Goal: Information Seeking & Learning: Learn about a topic

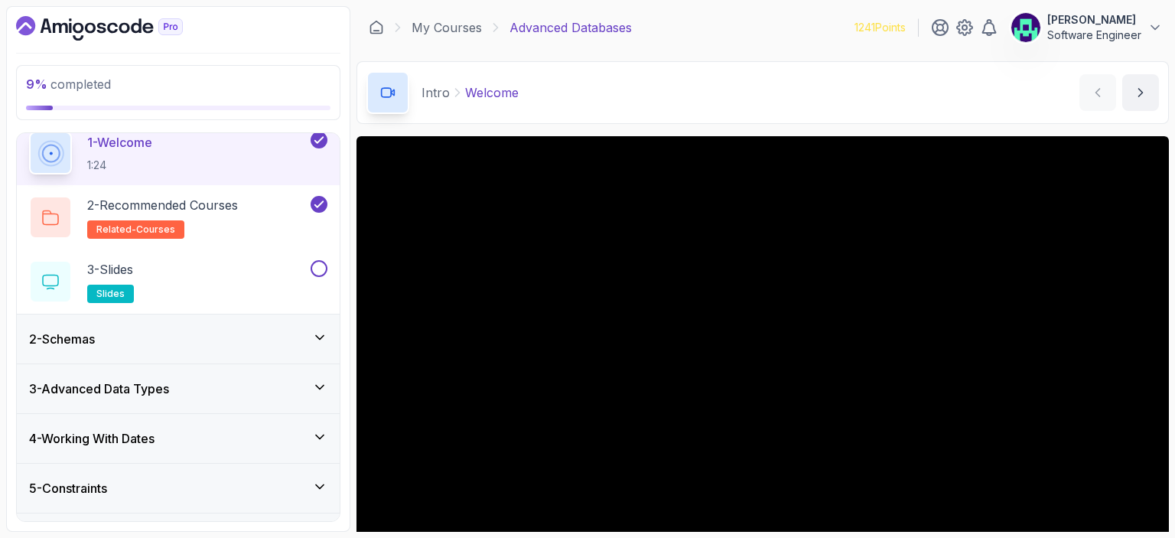
scroll to position [88, 0]
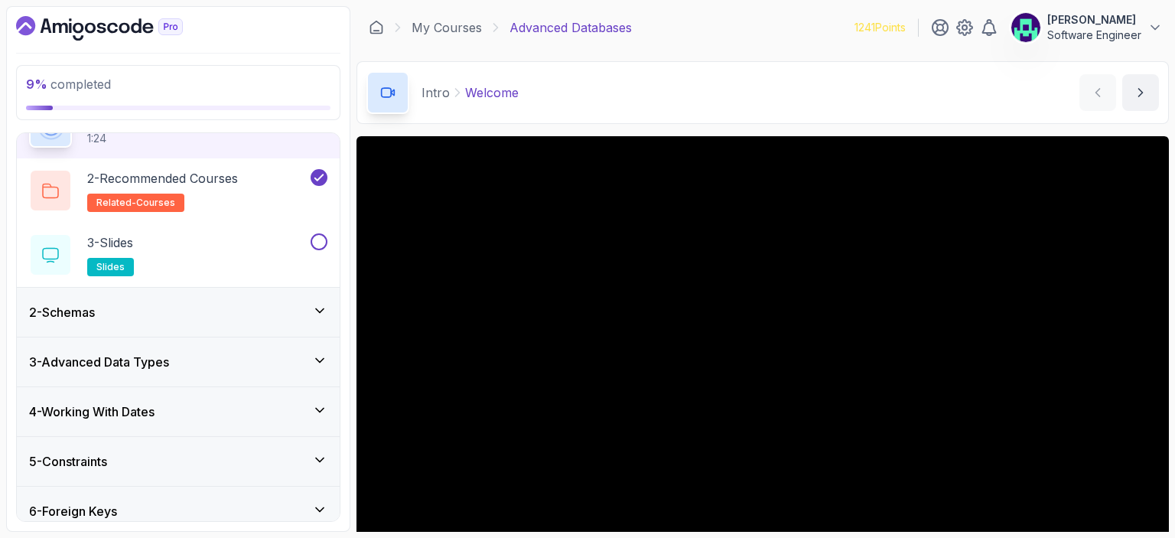
click at [169, 359] on h3 "3 - Advanced Data Types" at bounding box center [99, 362] width 140 height 18
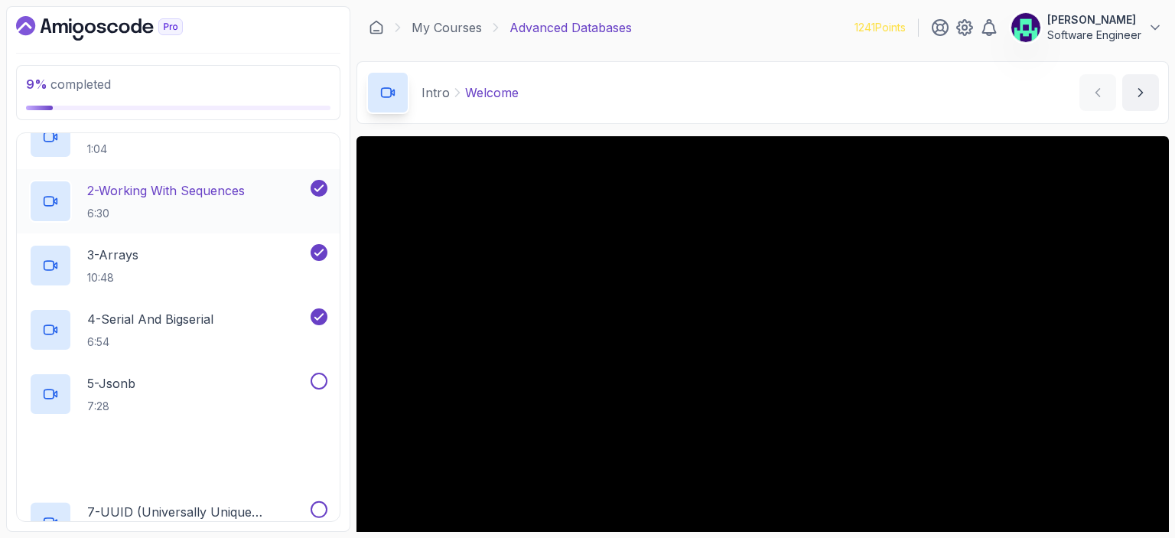
scroll to position [229, 0]
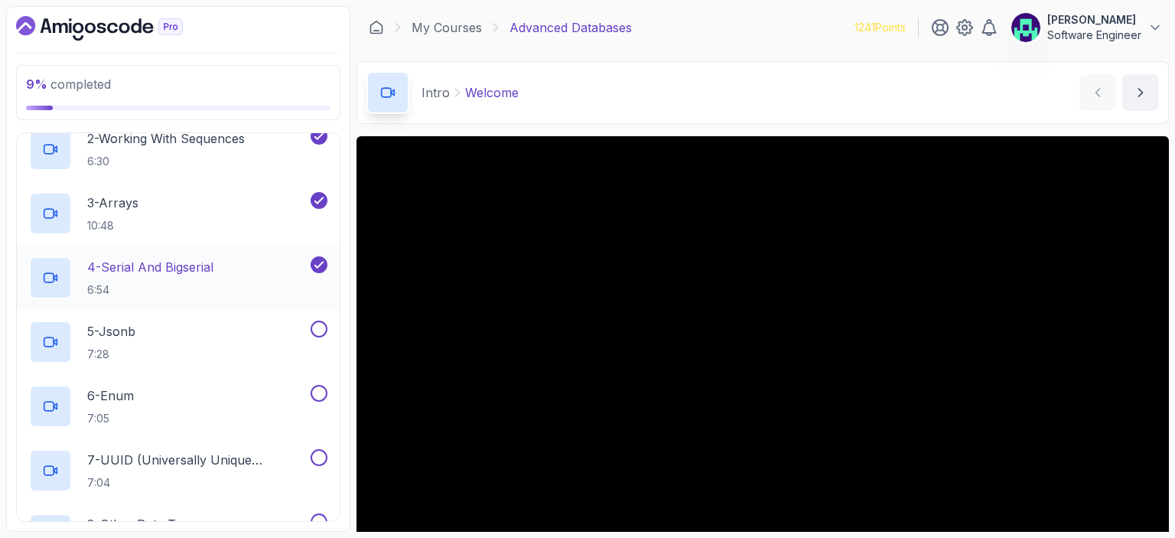
click at [206, 268] on p "4 - Serial And Bigserial" at bounding box center [150, 267] width 126 height 18
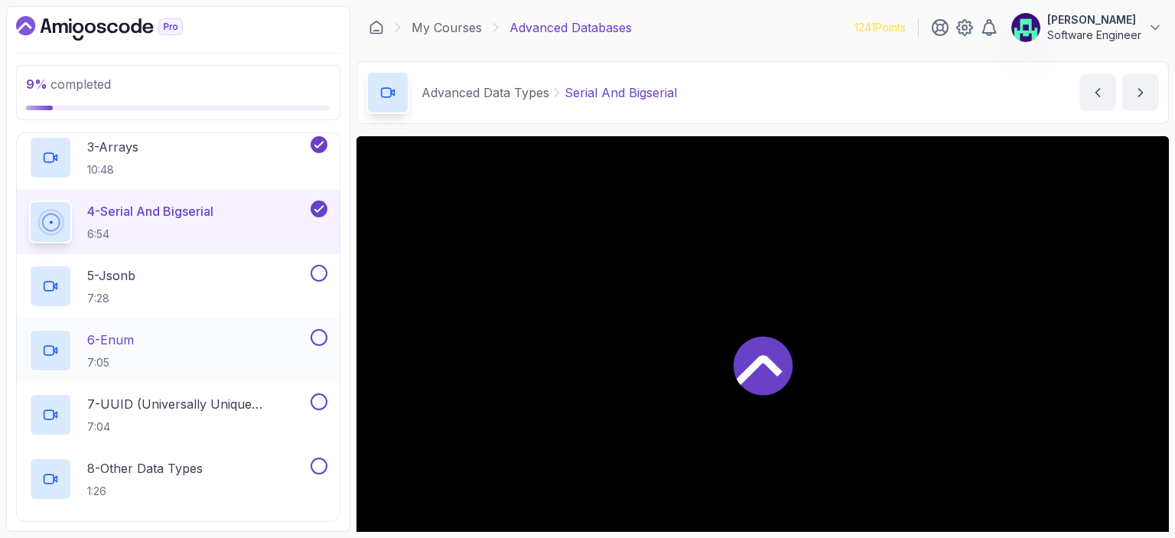
scroll to position [317, 0]
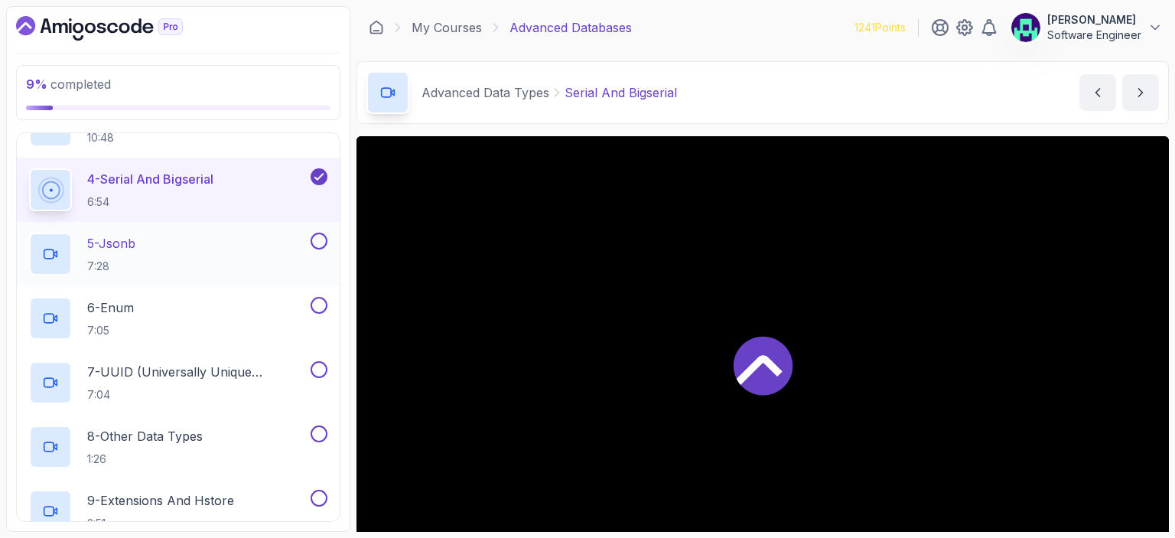
click at [204, 248] on div "5 - Jsonb 7:28" at bounding box center [168, 254] width 278 height 43
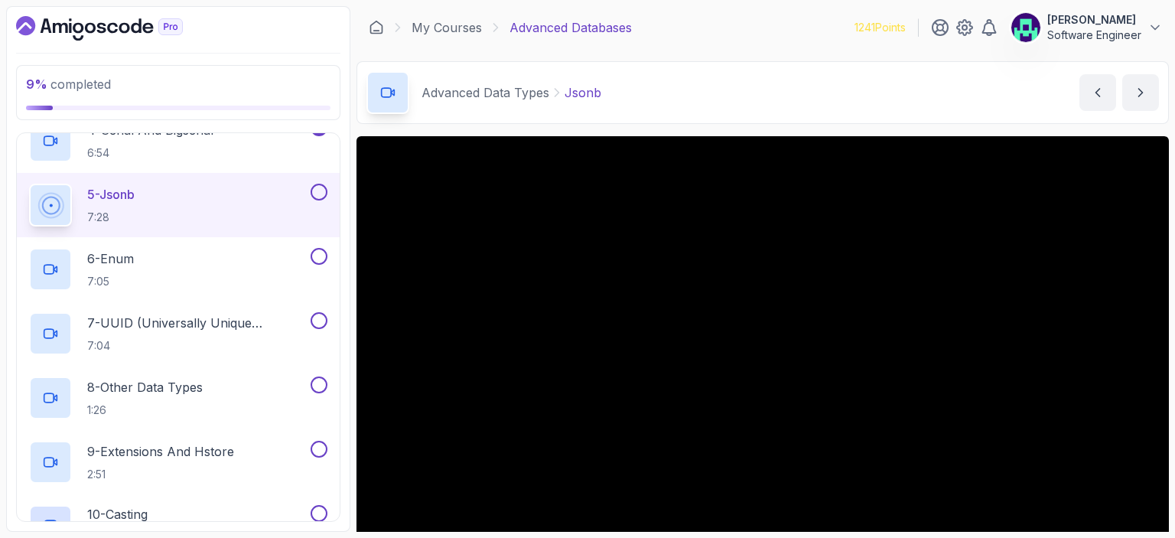
scroll to position [317, 0]
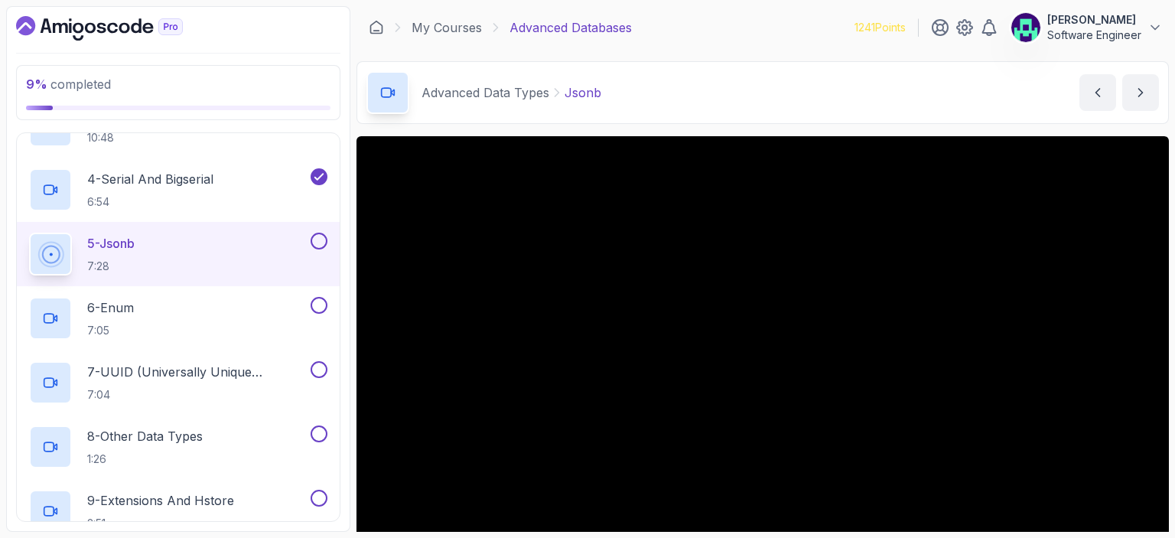
click at [208, 255] on div "5 - Jsonb 7:28" at bounding box center [168, 254] width 278 height 43
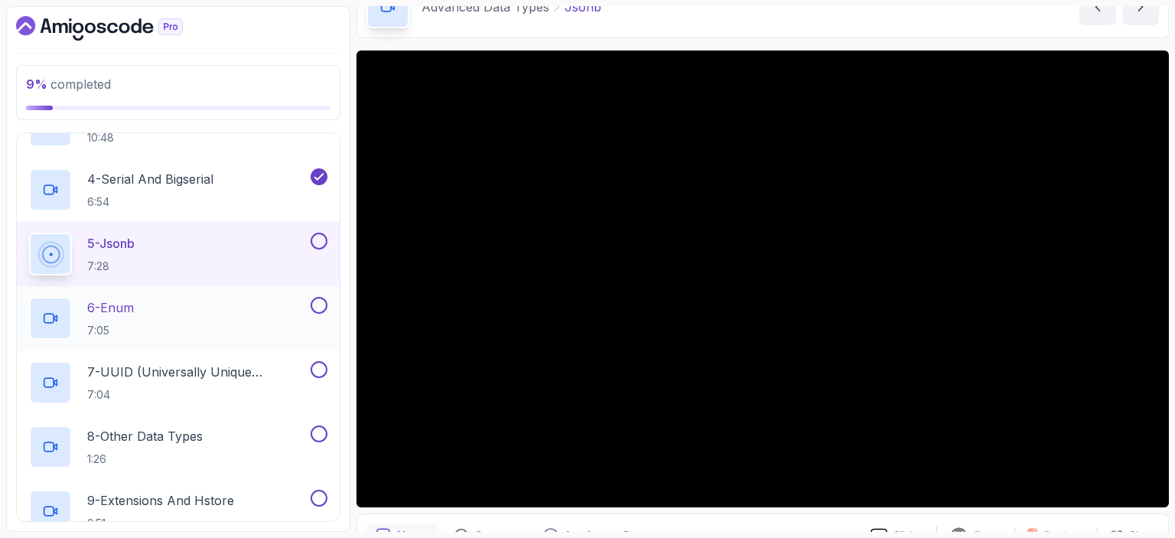
scroll to position [88, 0]
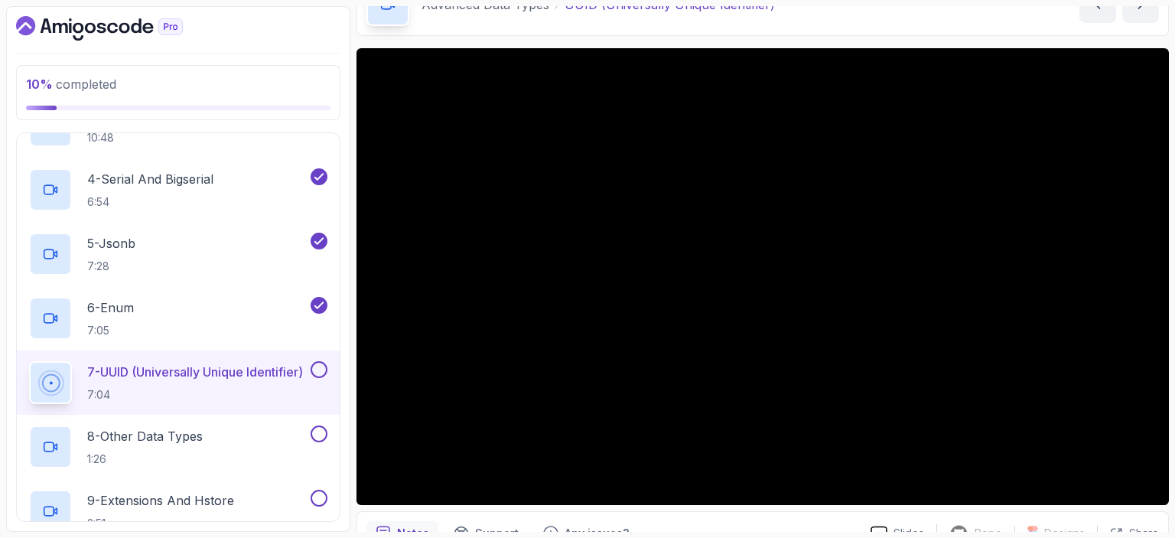
scroll to position [493, 0]
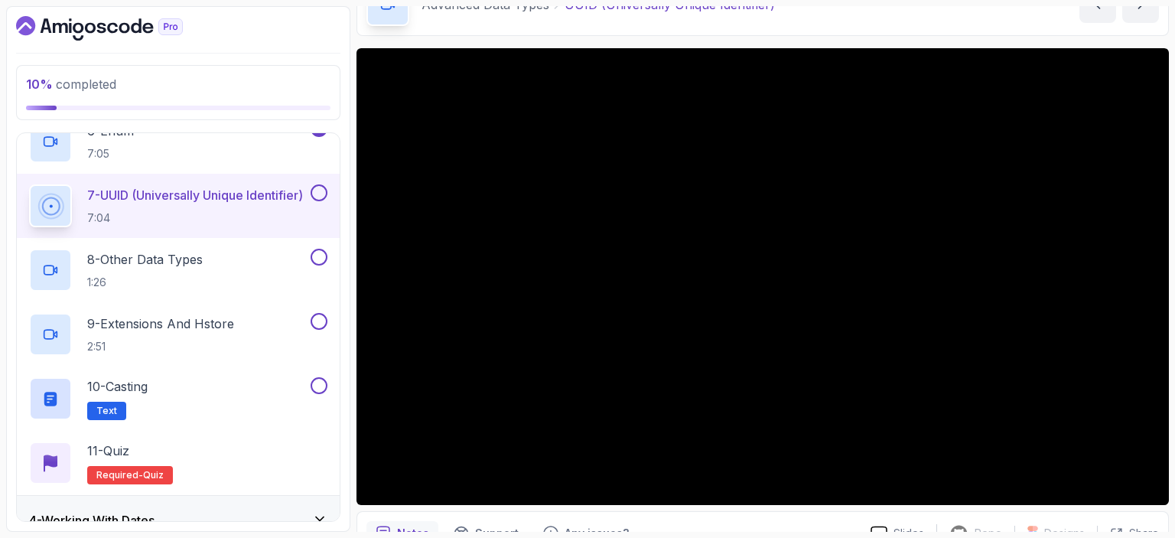
click at [322, 193] on button at bounding box center [319, 192] width 17 height 17
click at [216, 268] on div "8 - Other Data Types 1:26" at bounding box center [168, 270] width 278 height 43
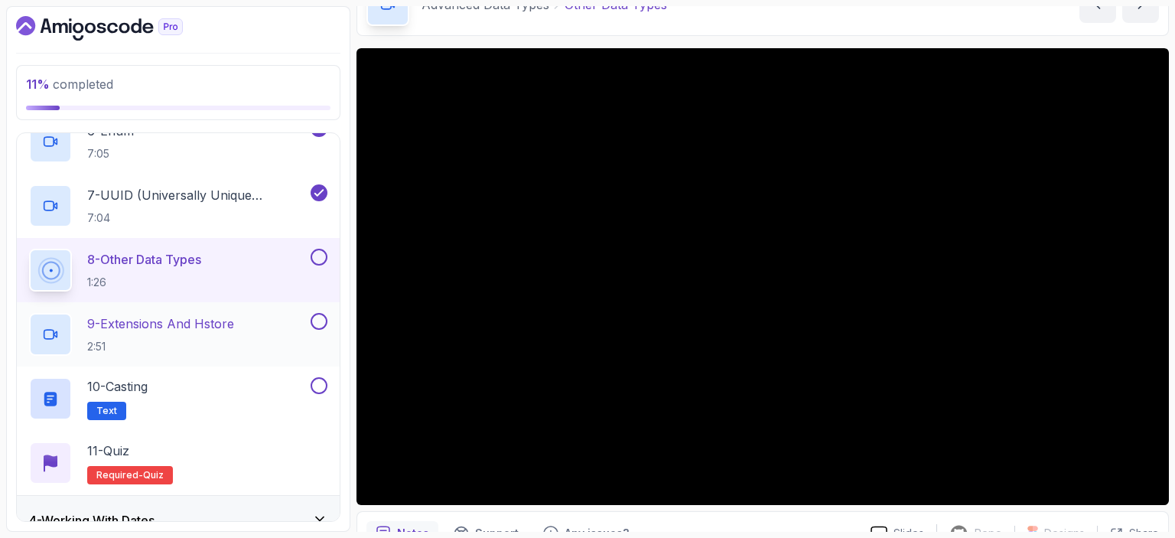
click at [148, 340] on p "2:51" at bounding box center [160, 346] width 147 height 15
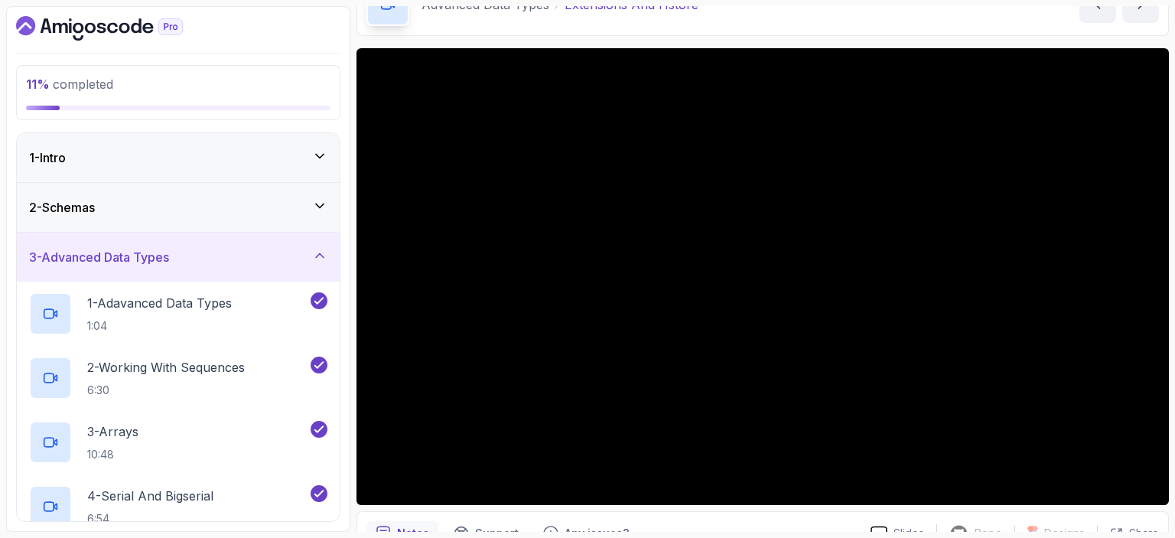
click at [234, 206] on div "2 - Schemas" at bounding box center [178, 207] width 298 height 18
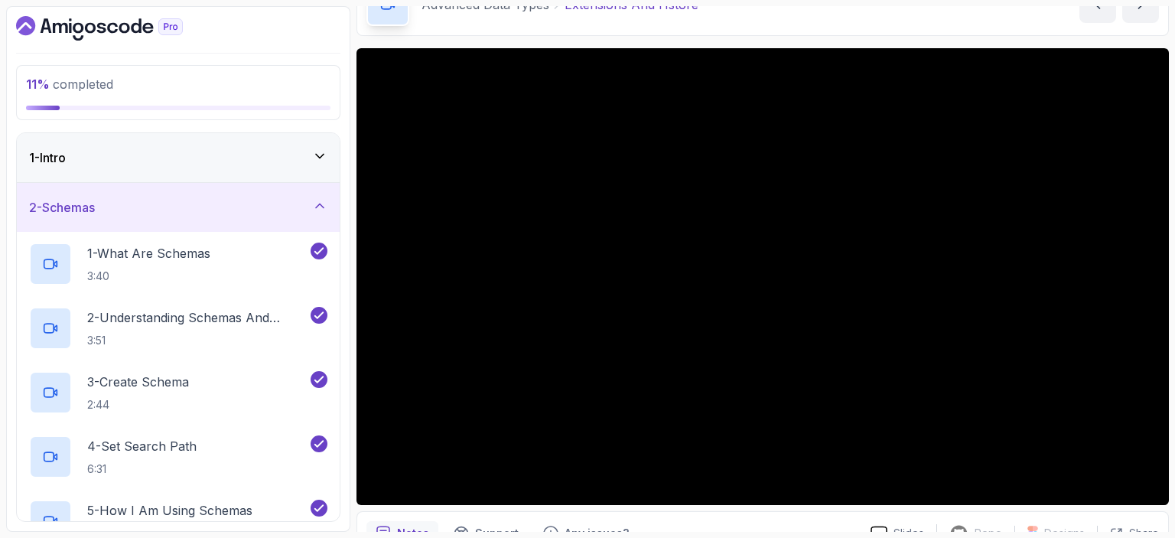
click at [232, 170] on div "1 - Intro" at bounding box center [178, 157] width 323 height 49
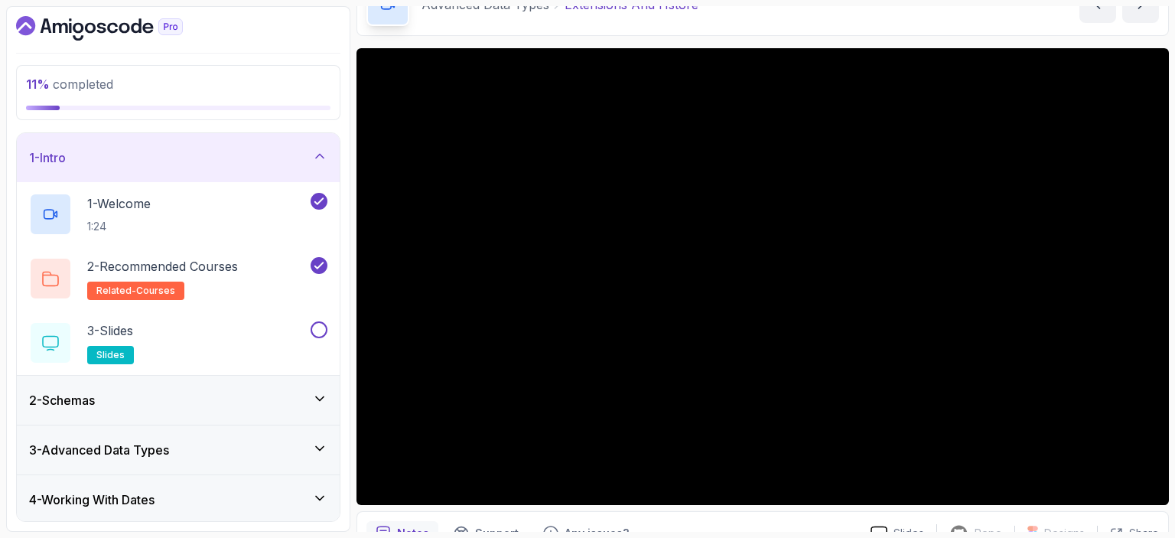
click at [203, 168] on div "1 - Intro" at bounding box center [178, 157] width 323 height 49
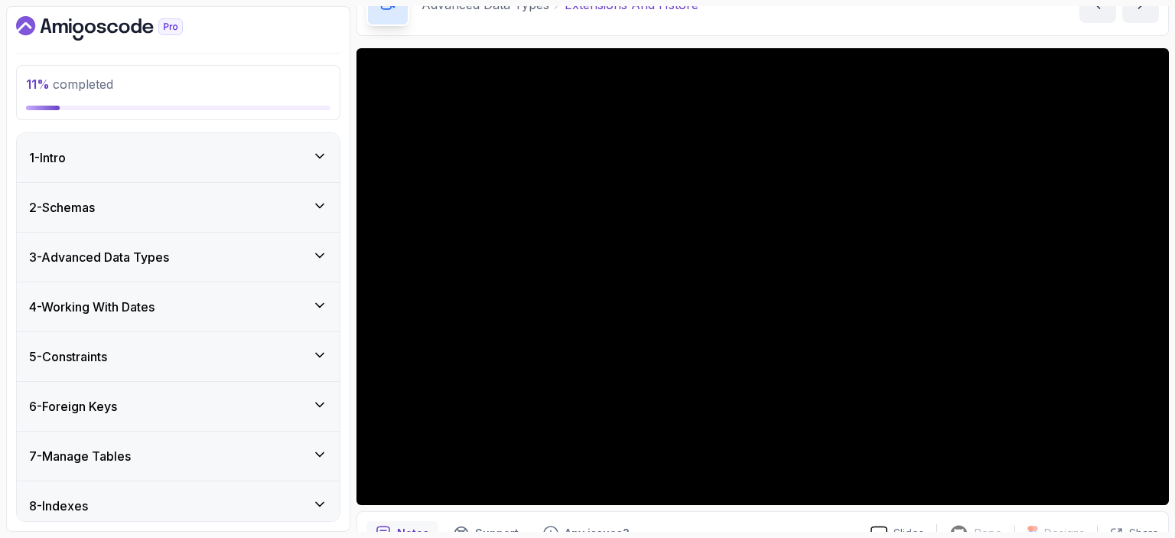
click at [213, 167] on div "1 - Intro" at bounding box center [178, 157] width 323 height 49
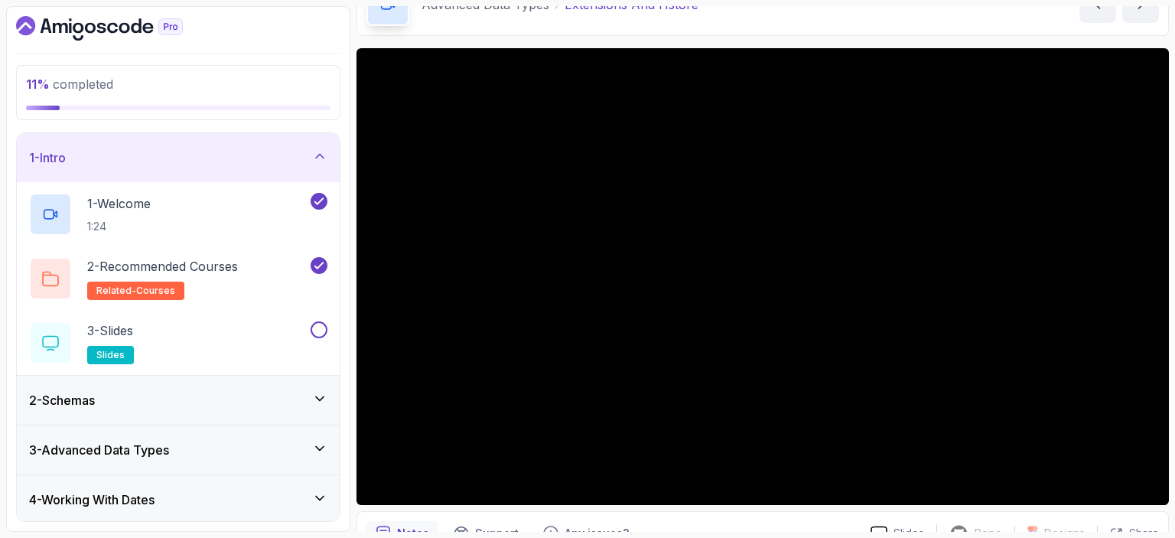
click at [213, 167] on div "1 - Intro" at bounding box center [178, 157] width 323 height 49
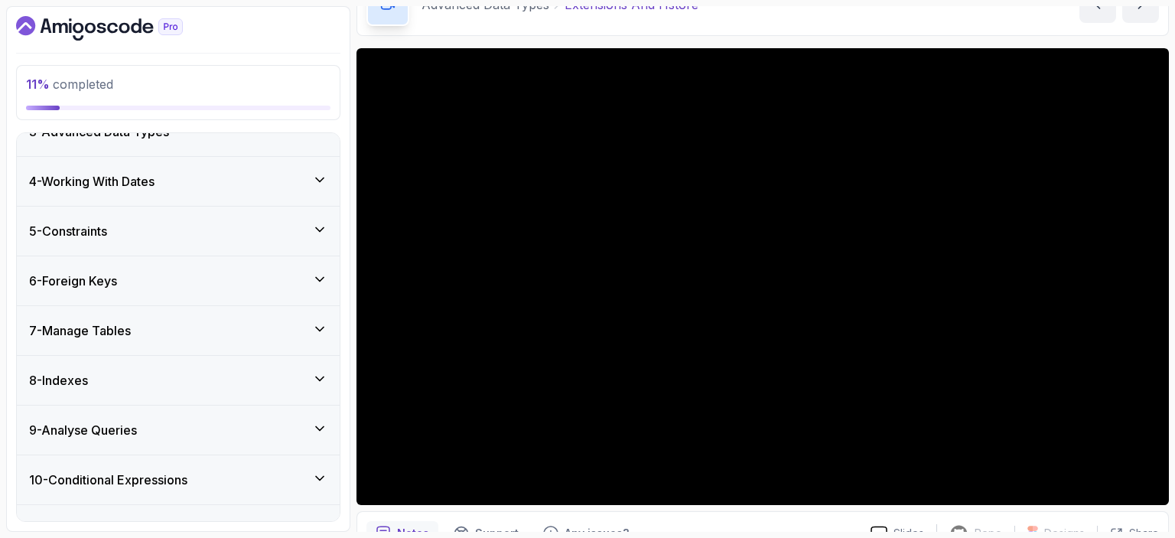
scroll to position [88, 0]
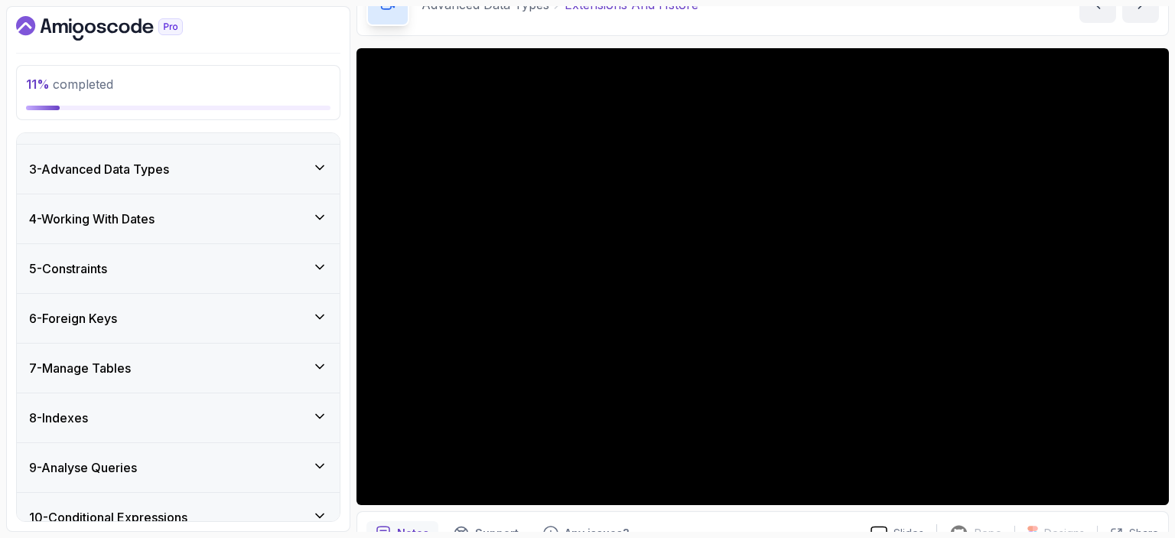
click at [208, 177] on div "3 - Advanced Data Types" at bounding box center [178, 169] width 323 height 49
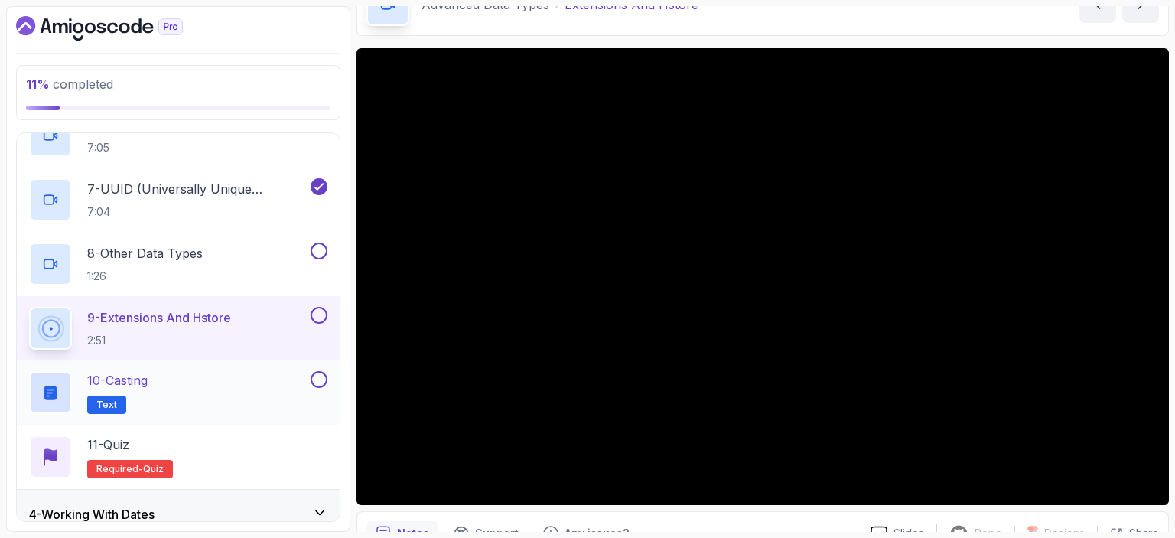
scroll to position [528, 0]
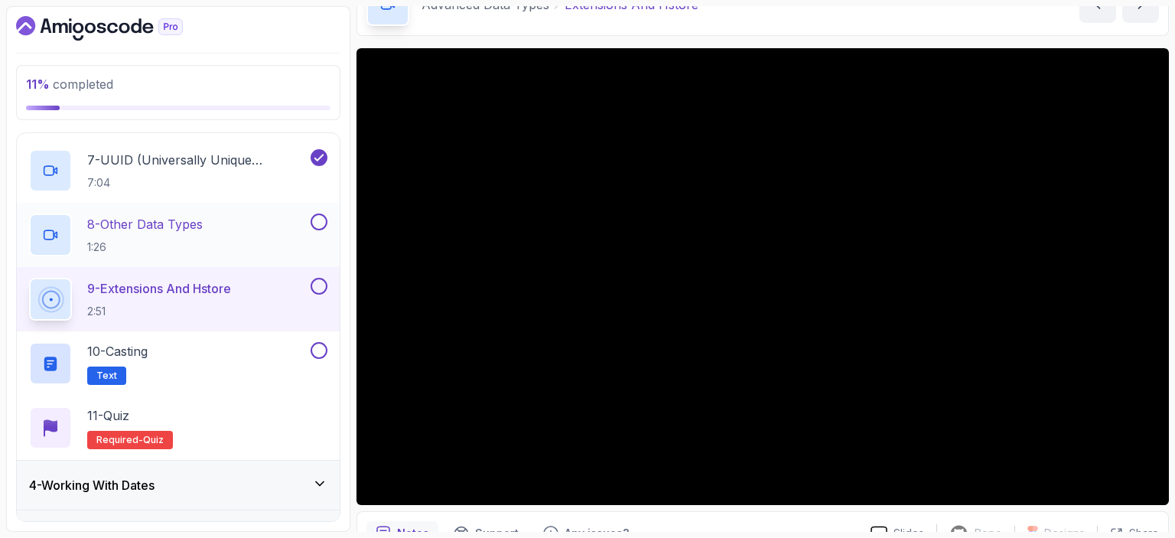
click at [324, 224] on button at bounding box center [319, 221] width 17 height 17
click at [320, 285] on button at bounding box center [319, 286] width 17 height 17
click at [183, 362] on div "10 - Casting Text" at bounding box center [168, 363] width 278 height 43
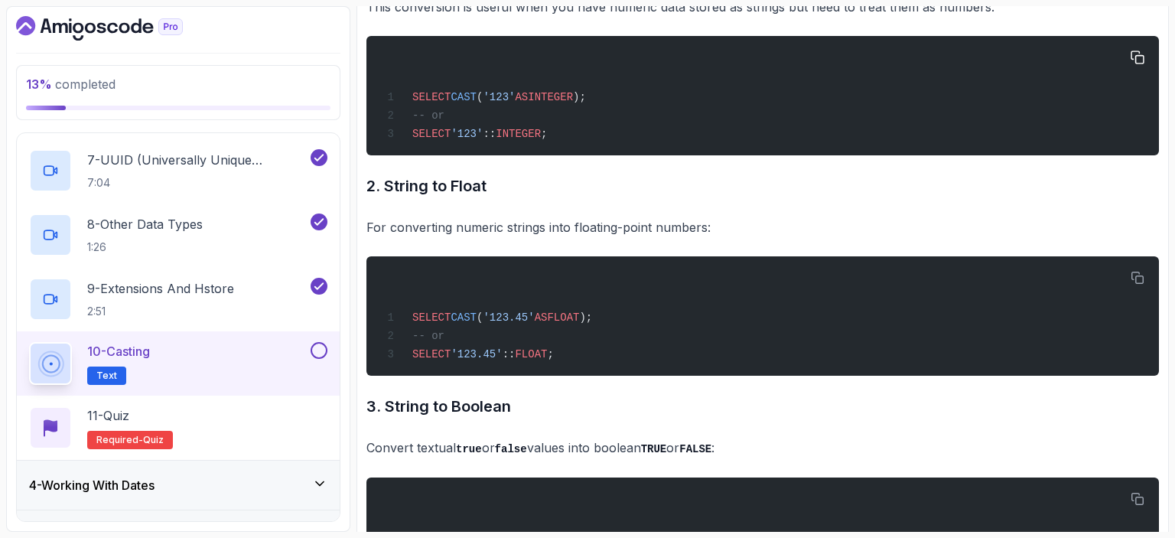
scroll to position [879, 0]
